Goal: Information Seeking & Learning: Learn about a topic

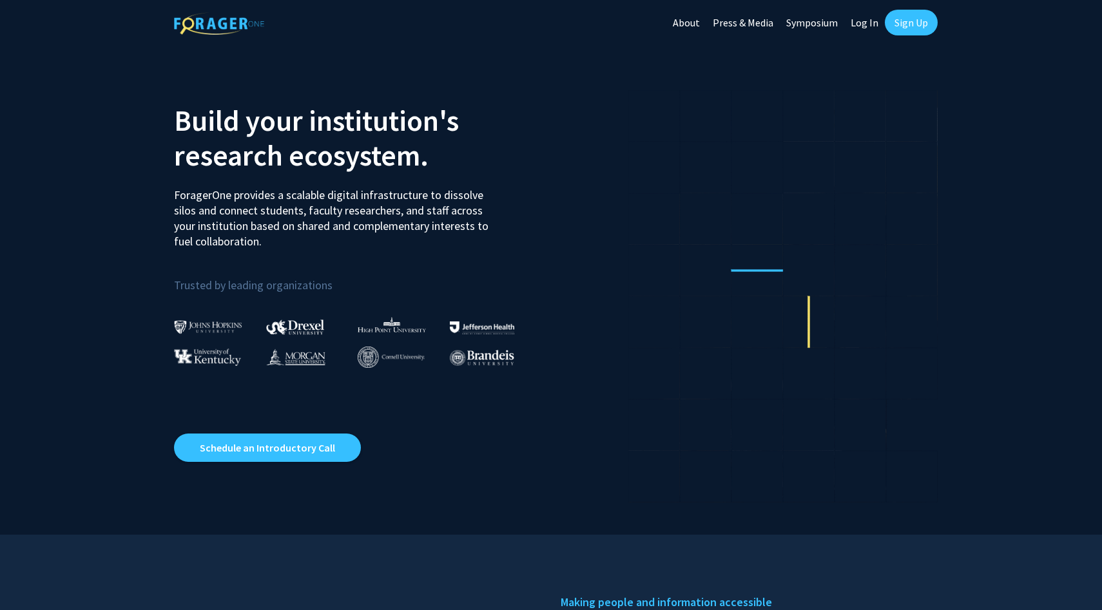
click at [861, 23] on link "Log In" at bounding box center [864, 22] width 41 height 45
select select
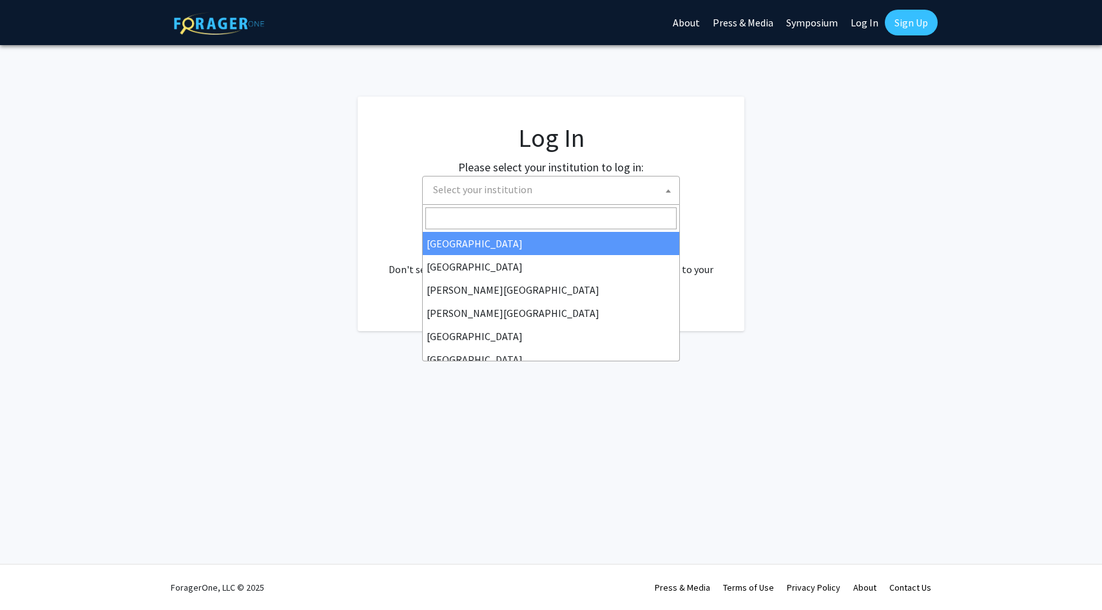
click at [615, 195] on span "Select your institution" at bounding box center [553, 190] width 251 height 26
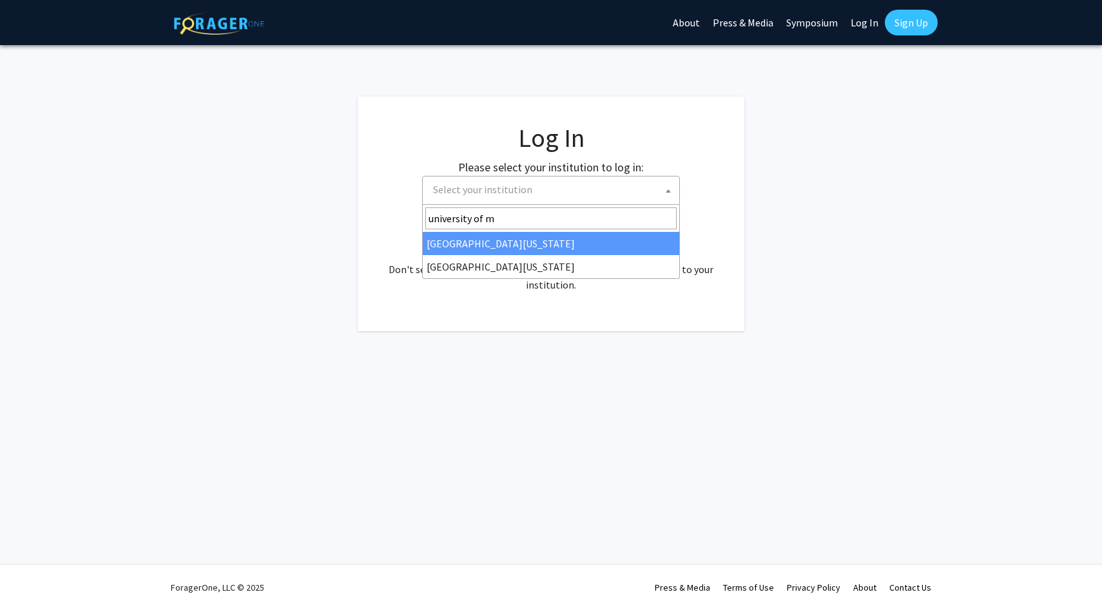
type input "university of mi"
select select "33"
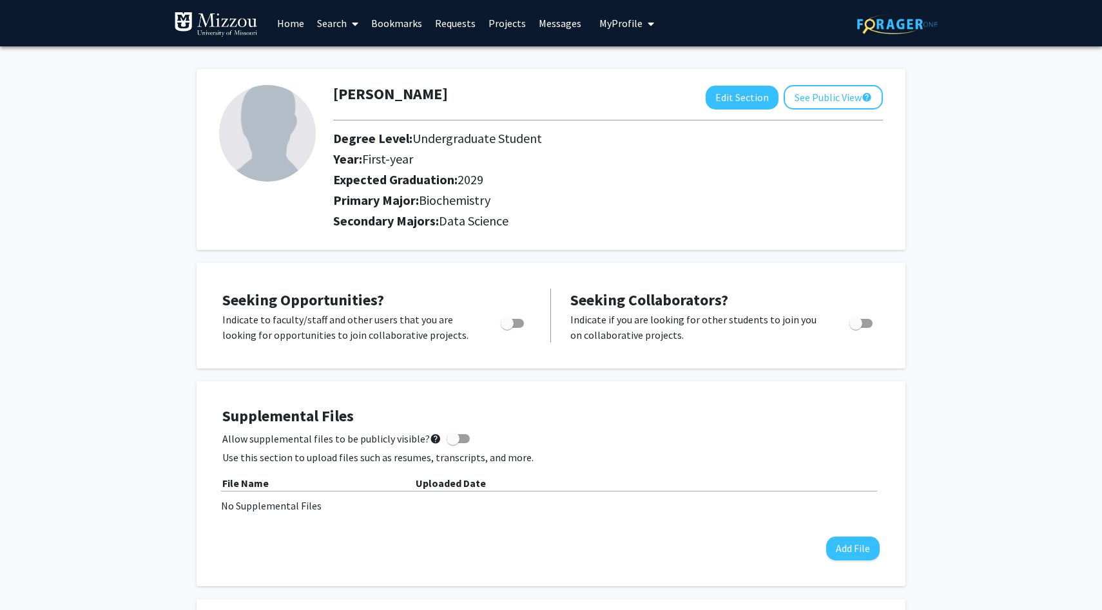
click at [289, 16] on link "Home" at bounding box center [291, 23] width 40 height 45
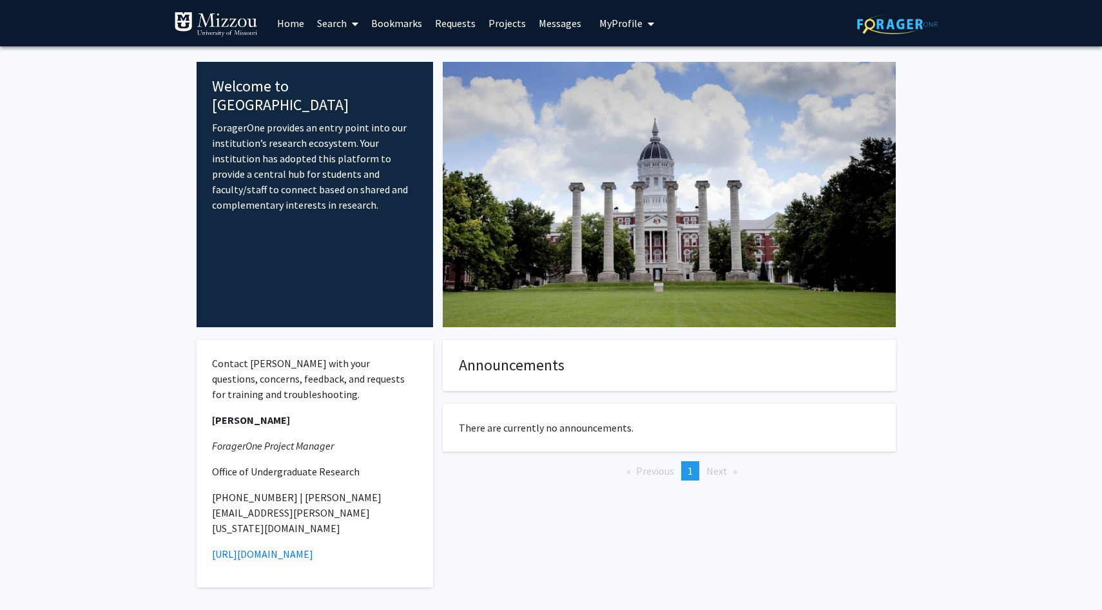
click at [337, 25] on link "Search" at bounding box center [338, 23] width 54 height 45
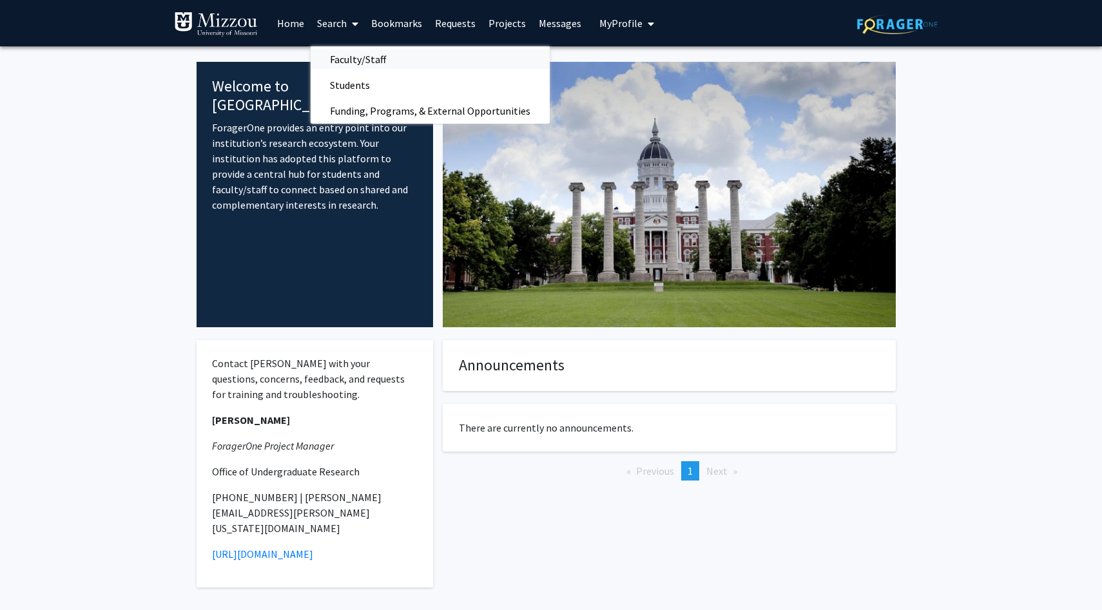
click at [344, 69] on span "Faculty/Staff" at bounding box center [358, 59] width 95 height 26
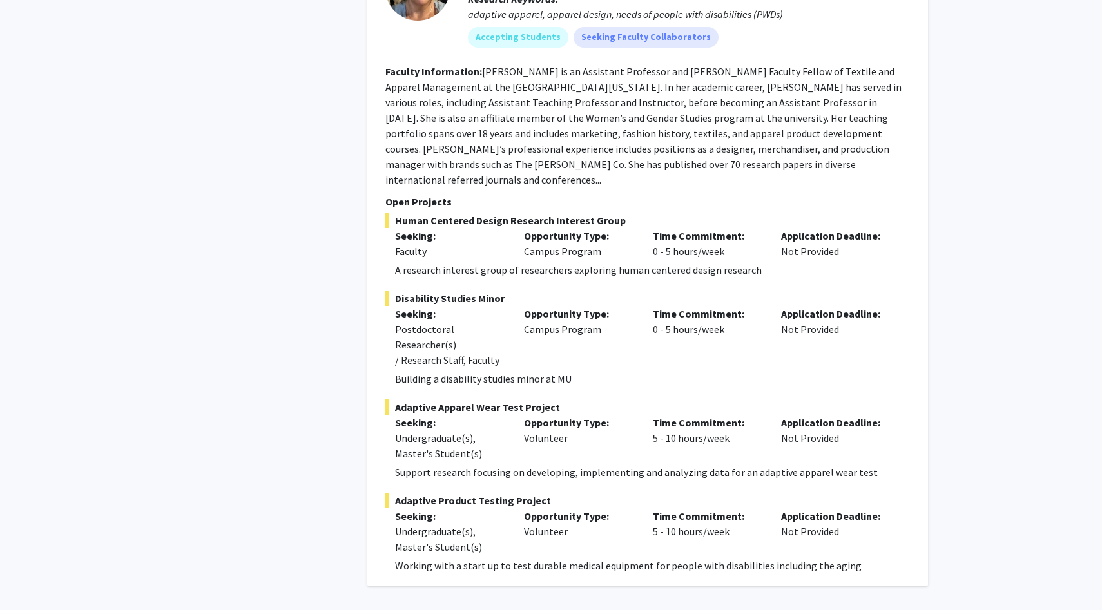
scroll to position [5749, 0]
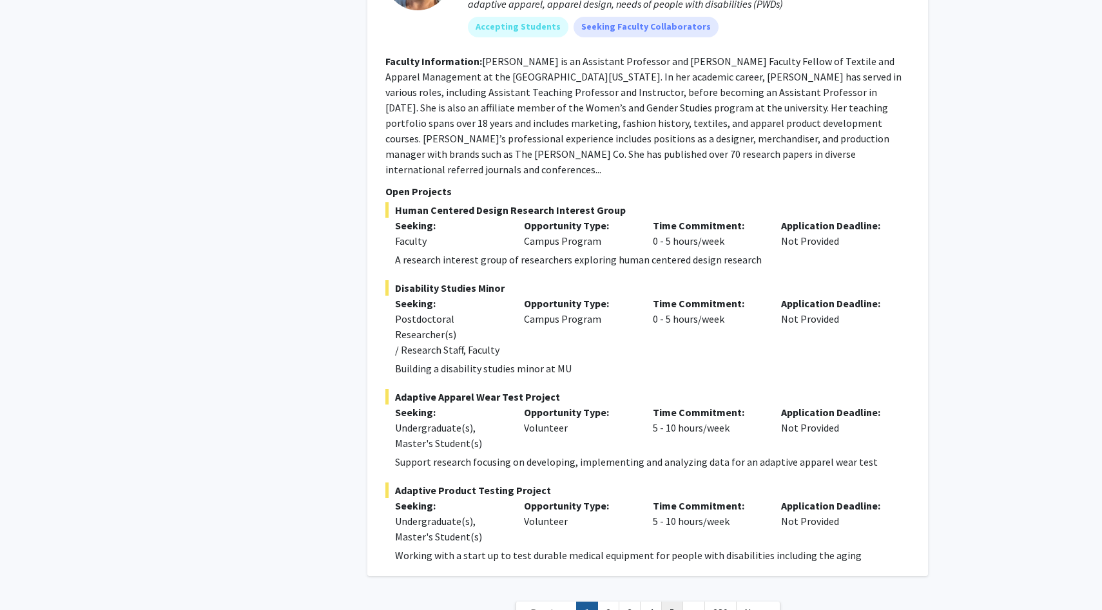
click at [663, 602] on link "5" at bounding box center [672, 613] width 22 height 23
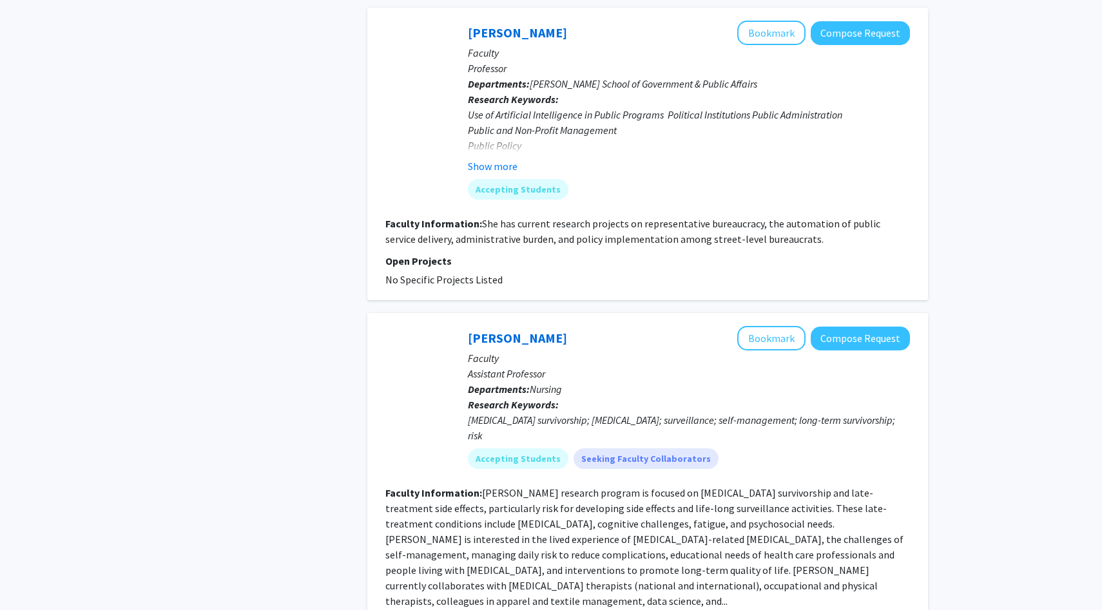
scroll to position [2782, 0]
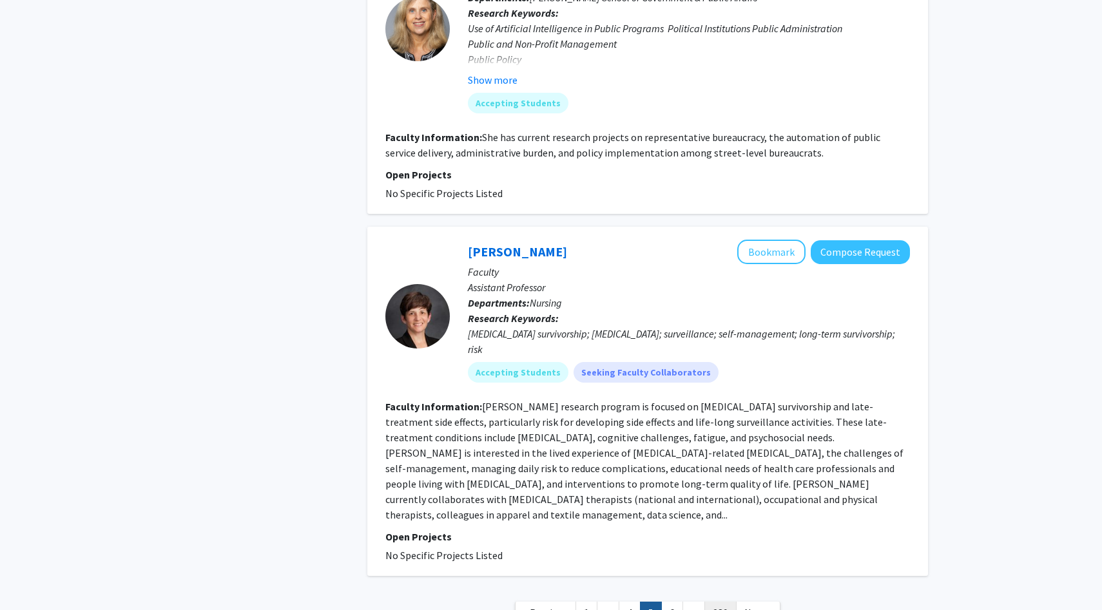
click at [726, 602] on link "289" at bounding box center [720, 613] width 32 height 23
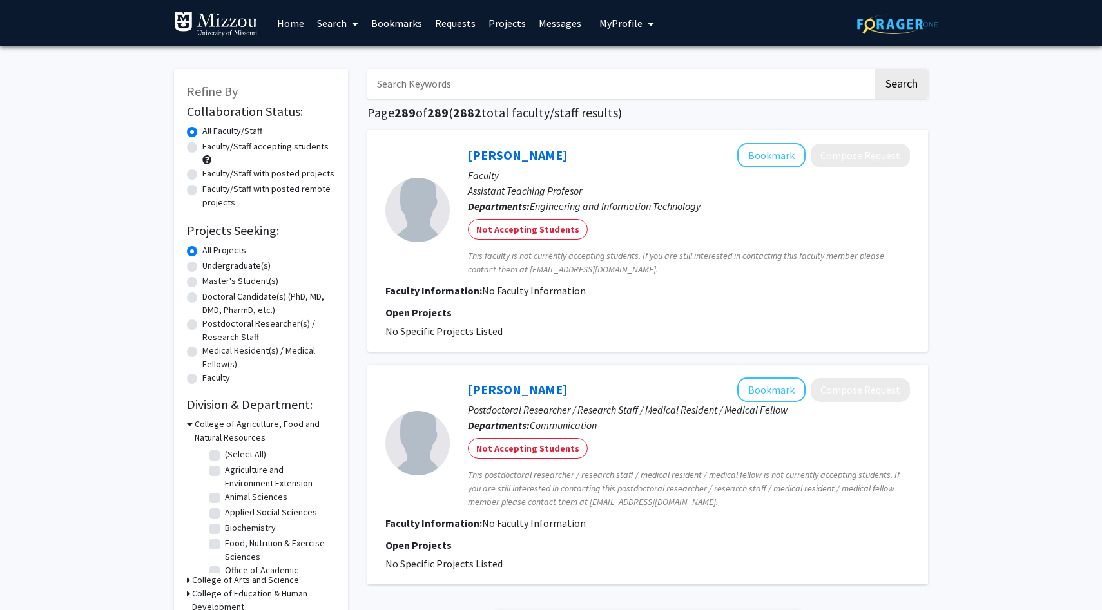
scroll to position [301, 0]
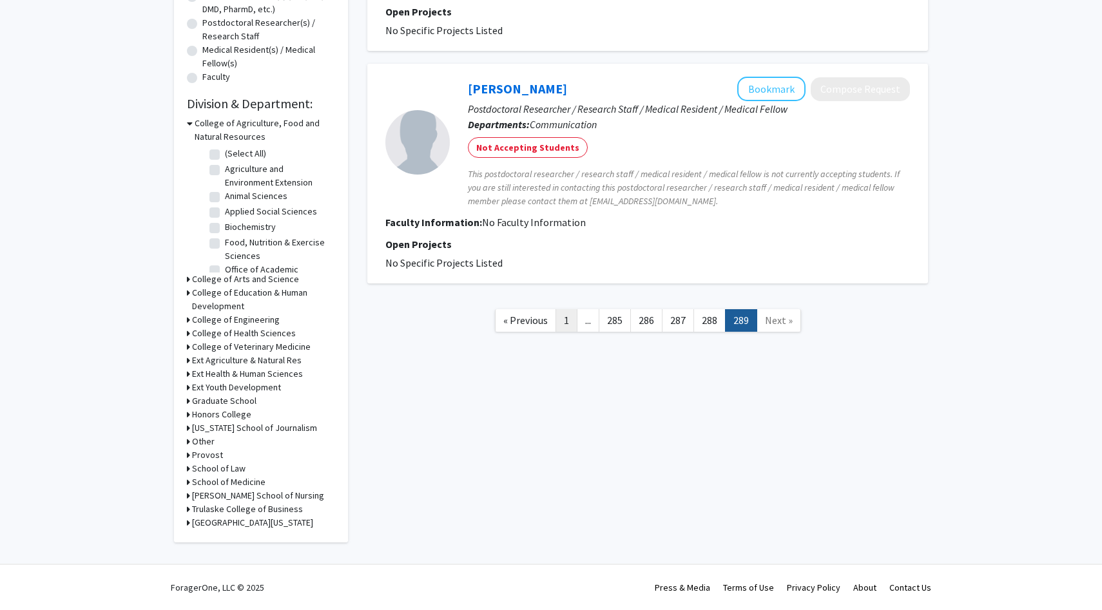
click at [565, 315] on link "1" at bounding box center [567, 320] width 22 height 23
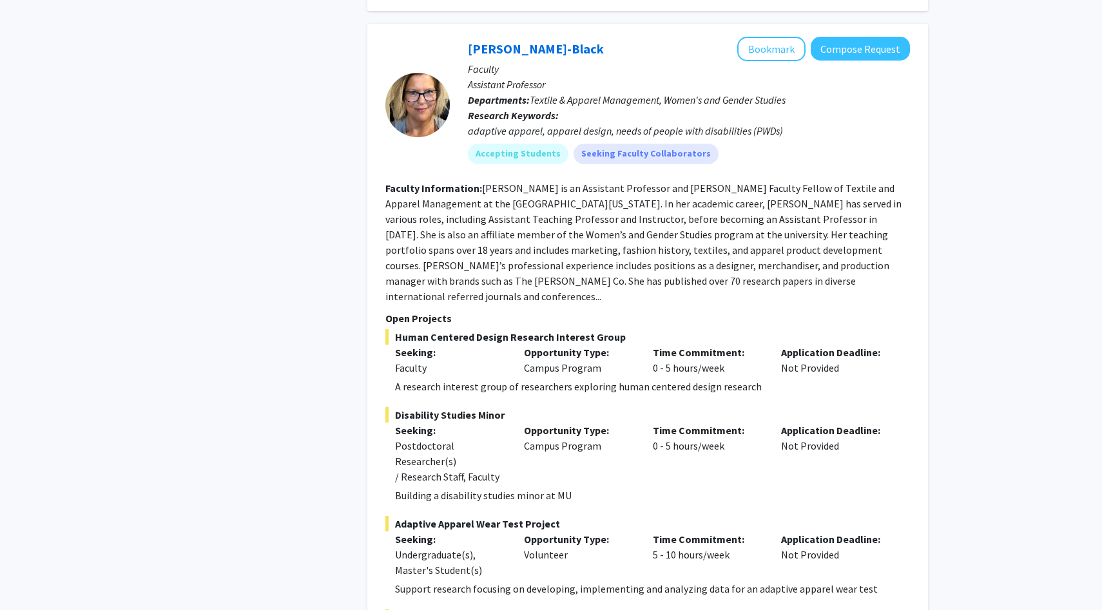
scroll to position [5749, 0]
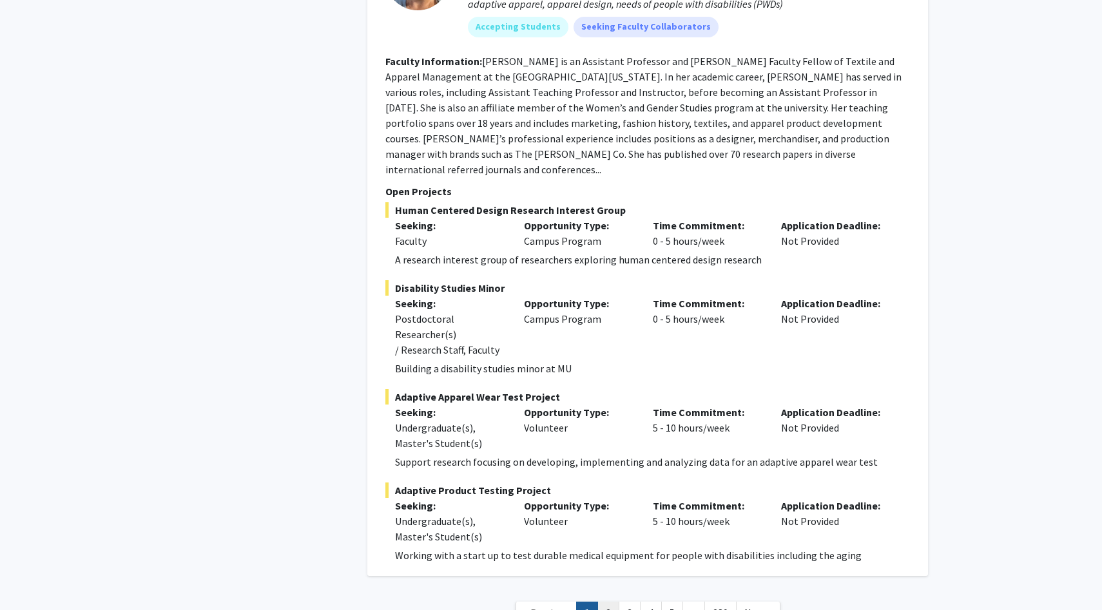
click at [612, 602] on link "2" at bounding box center [608, 613] width 22 height 23
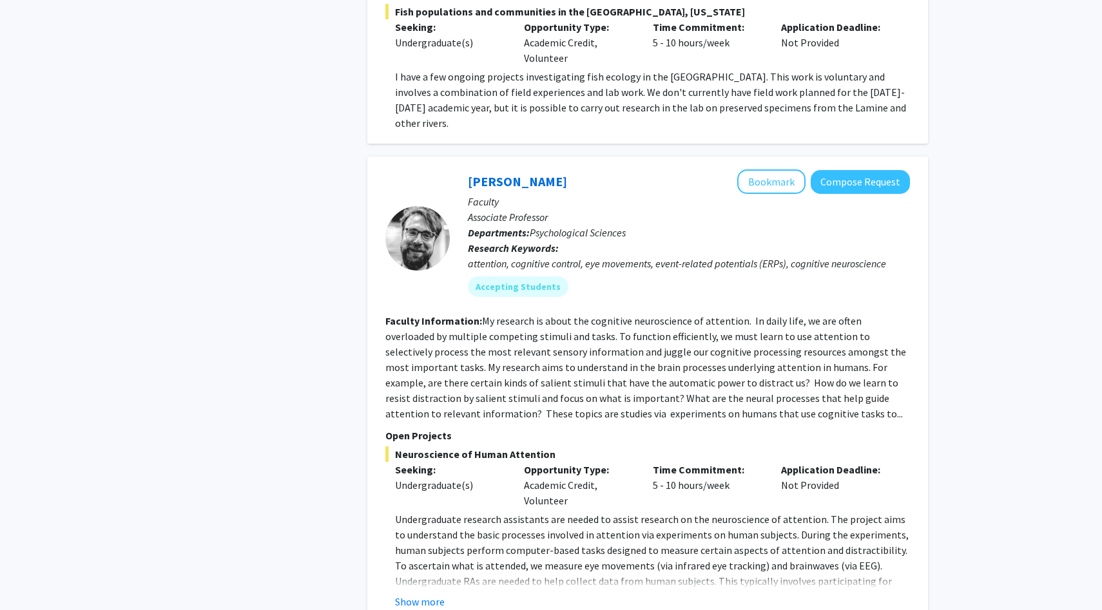
scroll to position [3994, 0]
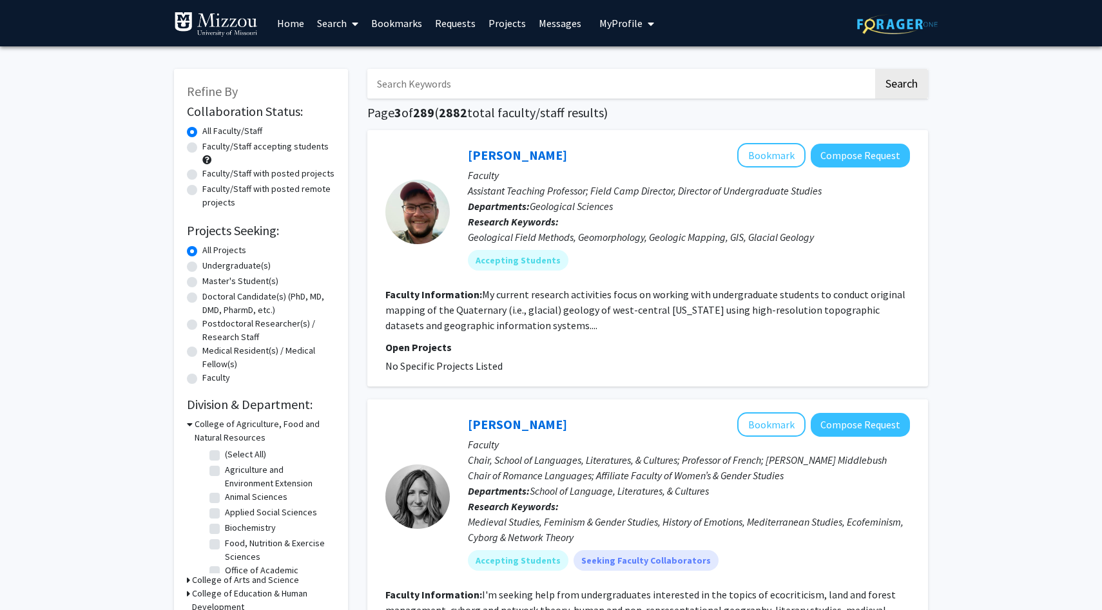
click at [462, 79] on input "Search Keywords" at bounding box center [620, 84] width 506 height 30
type input "crispr"
click at [912, 90] on button "Search" at bounding box center [901, 84] width 53 height 30
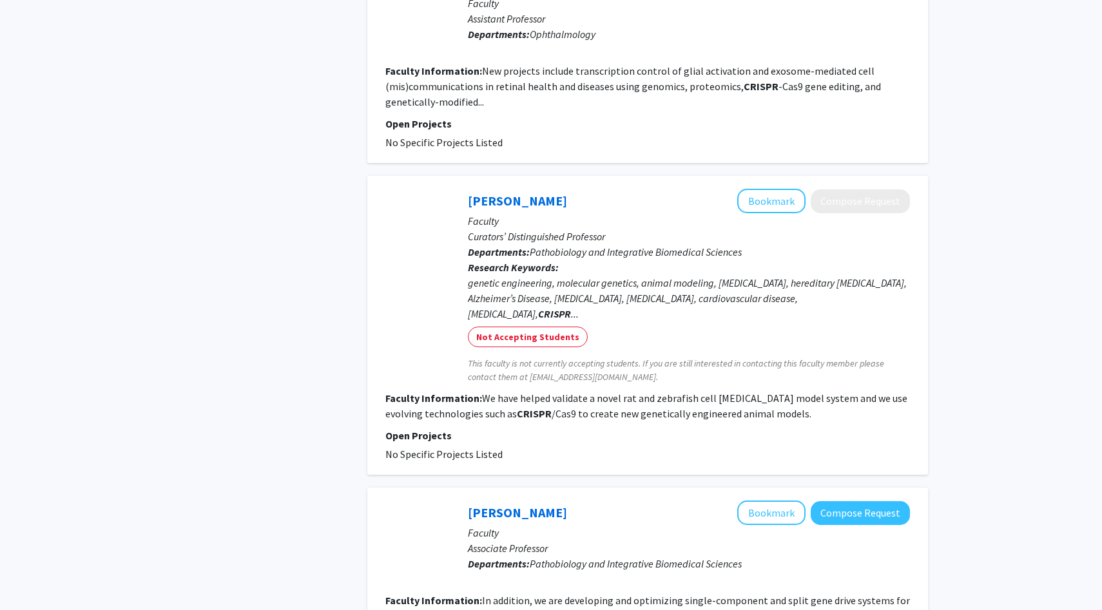
scroll to position [2099, 0]
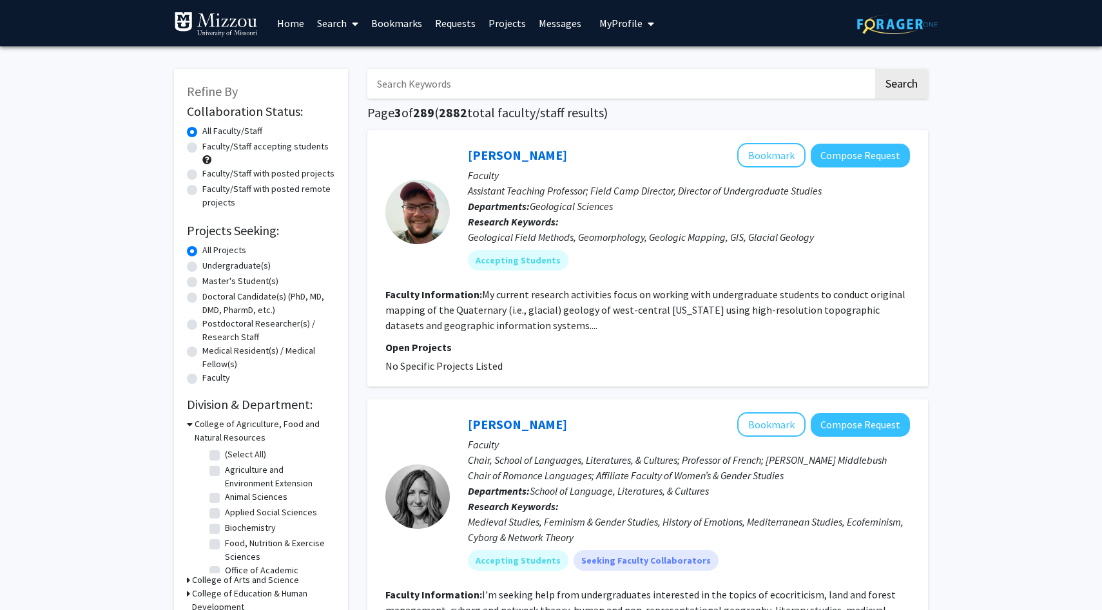
click at [202, 267] on label "Undergraduate(s)" at bounding box center [236, 266] width 68 height 14
click at [202, 267] on input "Undergraduate(s)" at bounding box center [206, 263] width 8 height 8
radio input "true"
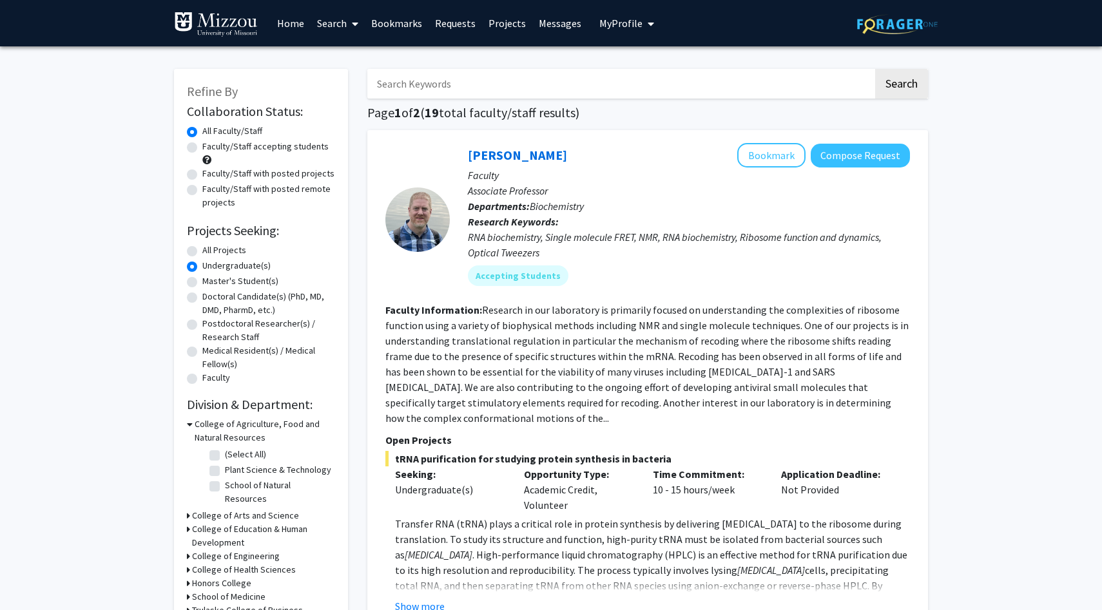
click at [202, 252] on label "All Projects" at bounding box center [224, 251] width 44 height 14
click at [202, 252] on input "All Projects" at bounding box center [206, 248] width 8 height 8
radio input "true"
